Goal: Task Accomplishment & Management: Manage account settings

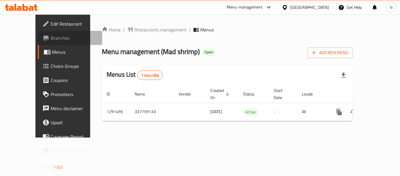
click at [51, 40] on span "Branches" at bounding box center [74, 37] width 47 height 7
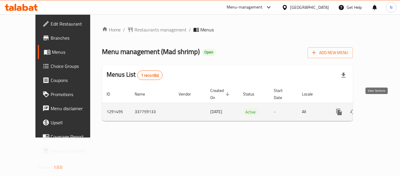
click at [379, 109] on icon "enhanced table" at bounding box center [381, 111] width 5 height 5
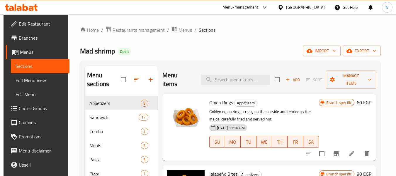
click at [76, 117] on div "Home / Restaurants management / Menus / Sections Mad shrimp Open import export …" at bounding box center [230, 135] width 324 height 243
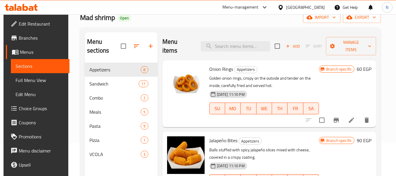
scroll to position [34, 0]
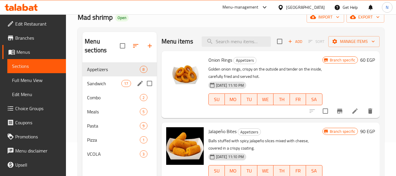
click at [92, 88] on div "Sandwich 17" at bounding box center [119, 83] width 74 height 14
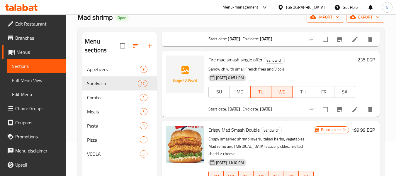
scroll to position [508, 0]
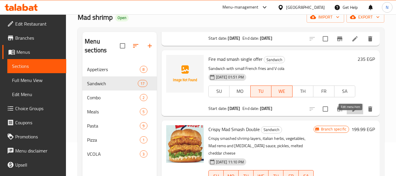
click at [352, 111] on icon at bounding box center [354, 108] width 5 height 5
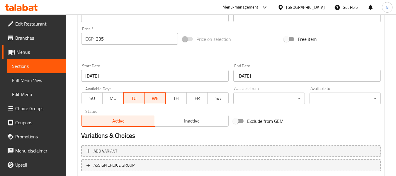
scroll to position [239, 0]
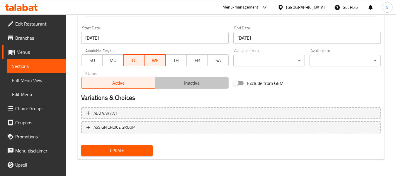
click at [175, 82] on span "Inactive" at bounding box center [191, 83] width 69 height 9
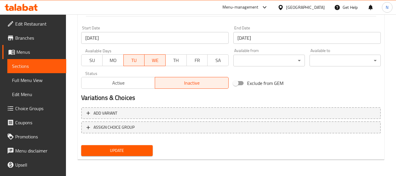
click at [144, 145] on div "Update" at bounding box center [117, 150] width 76 height 16
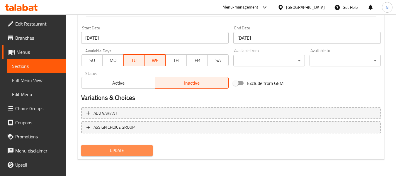
click at [145, 147] on span "Update" at bounding box center [117, 150] width 62 height 7
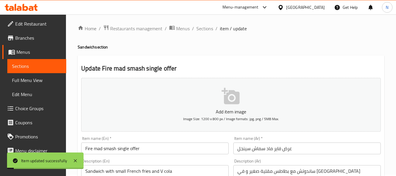
scroll to position [0, 0]
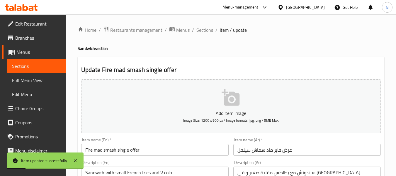
click at [203, 31] on span "Sections" at bounding box center [204, 29] width 17 height 7
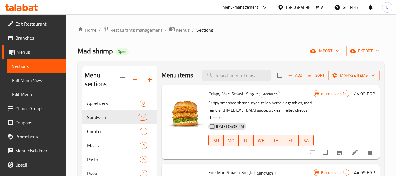
click at [29, 11] on icon at bounding box center [31, 8] width 5 height 5
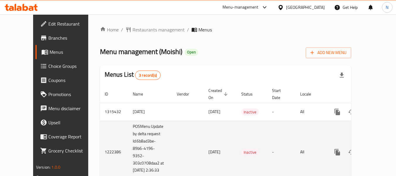
scroll to position [36, 0]
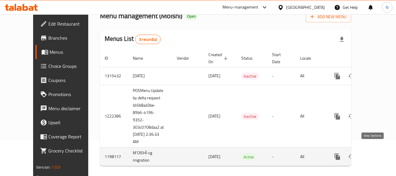
click at [376, 153] on icon "enhanced table" at bounding box center [379, 156] width 7 height 7
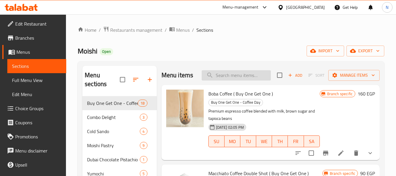
click at [227, 80] on input "search" at bounding box center [236, 75] width 69 height 10
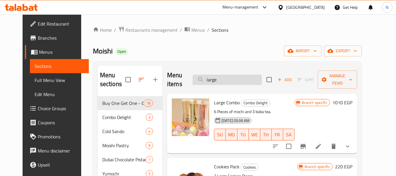
scroll to position [41, 0]
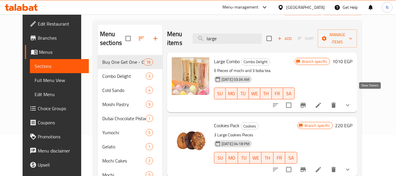
type input "large"
click at [351, 101] on icon "show more" at bounding box center [347, 104] width 7 height 7
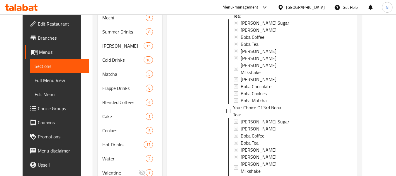
scroll to position [263, 0]
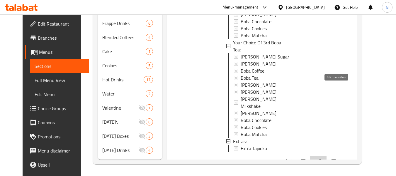
click at [322, 157] on icon at bounding box center [318, 160] width 7 height 7
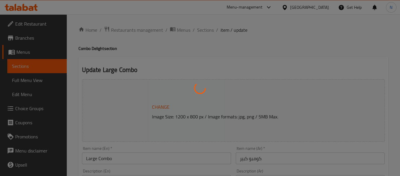
type input "إختيارك من الموتشي الأول:"
type input "1"
type input "إختيارك من الموتشي الثاني:"
type input "1"
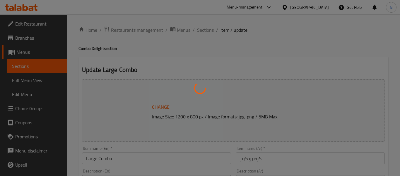
type input "1"
type input "إختيارك من الموتشي الثالث:"
type input "1"
type input "إختيارك من الموتشي الرابع:"
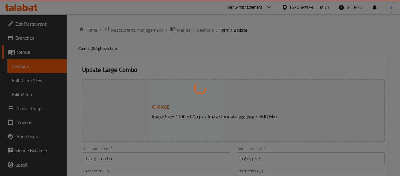
type input "1"
type input "أختيارك من الموتشى الخامس:"
type input "1"
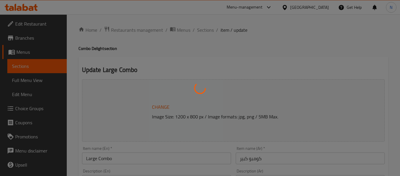
type input "إختيارك من الموتشي السادس:"
type input "1"
type input "إختيارك من شاي البوبا الأول:"
type input "1"
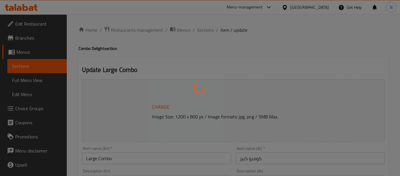
type input "1"
type input "إختيارك من شاي البوبا الثاني:"
type input "1"
type input "إختيارك من شاي البوبا الثالث:"
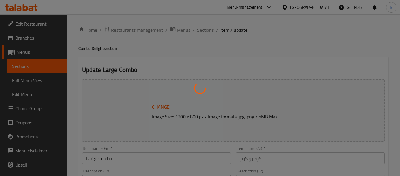
type input "1"
type input "الإضافات:"
type input "0"
type input "1"
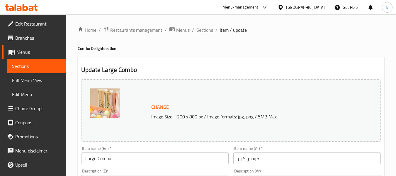
click at [208, 33] on span "Sections" at bounding box center [204, 29] width 17 height 7
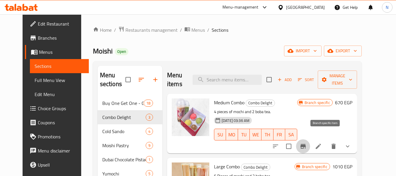
click at [307, 142] on icon "Branch-specific-item" at bounding box center [303, 145] width 7 height 7
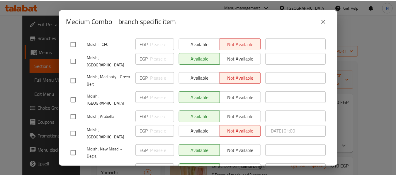
scroll to position [203, 0]
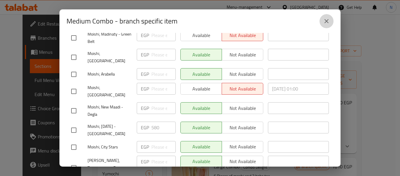
click at [331, 20] on button "close" at bounding box center [327, 21] width 14 height 14
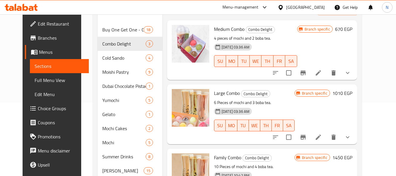
scroll to position [71, 0]
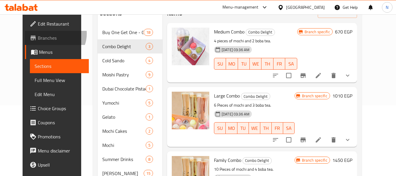
click at [38, 34] on span "Branches" at bounding box center [61, 37] width 46 height 7
